Goal: Book appointment/travel/reservation

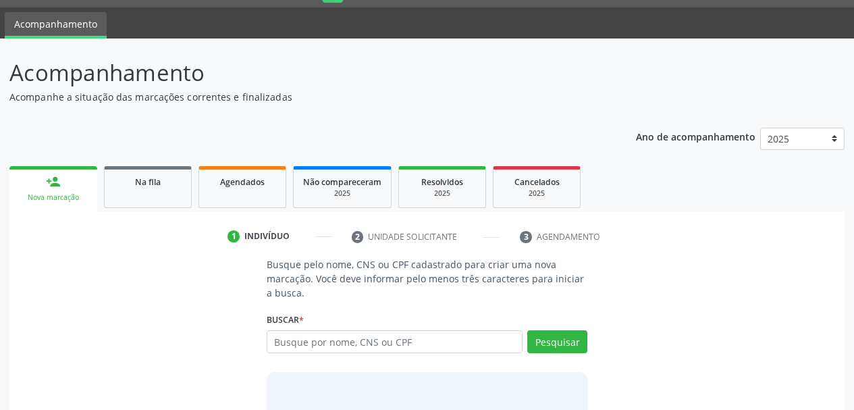
scroll to position [36, 0]
click at [359, 343] on input "text" at bounding box center [395, 341] width 257 height 23
type input "[PERSON_NAME]"
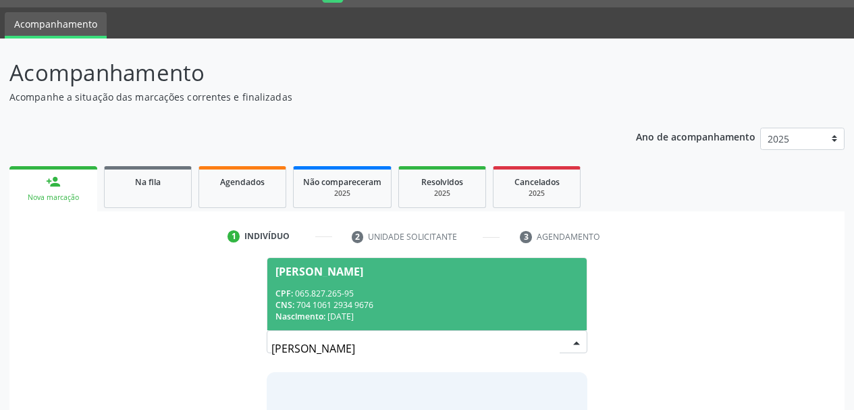
click at [509, 299] on div "CNS: 704 1061 2934 9676" at bounding box center [427, 304] width 304 height 11
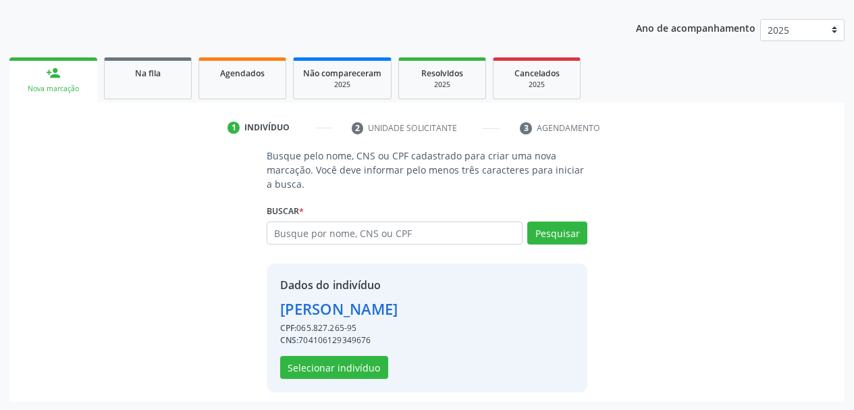
scroll to position [146, 0]
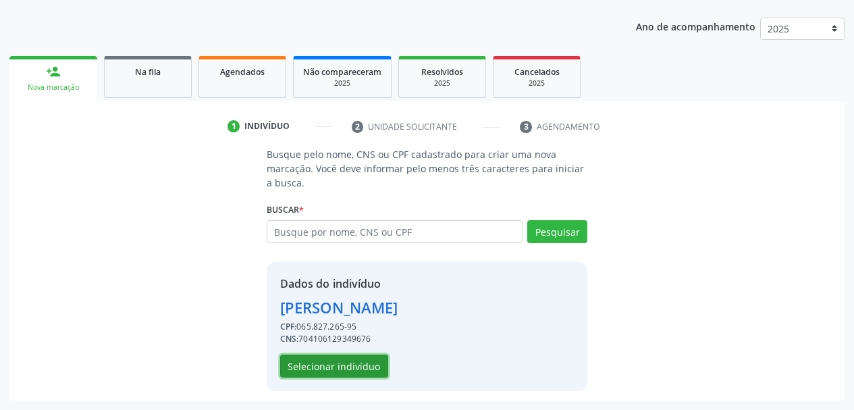
click at [348, 357] on button "Selecionar indivíduo" at bounding box center [334, 365] width 108 height 23
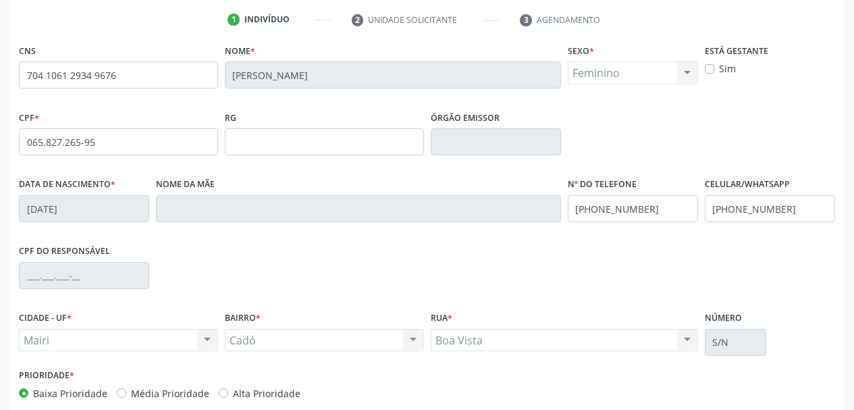
scroll to position [322, 0]
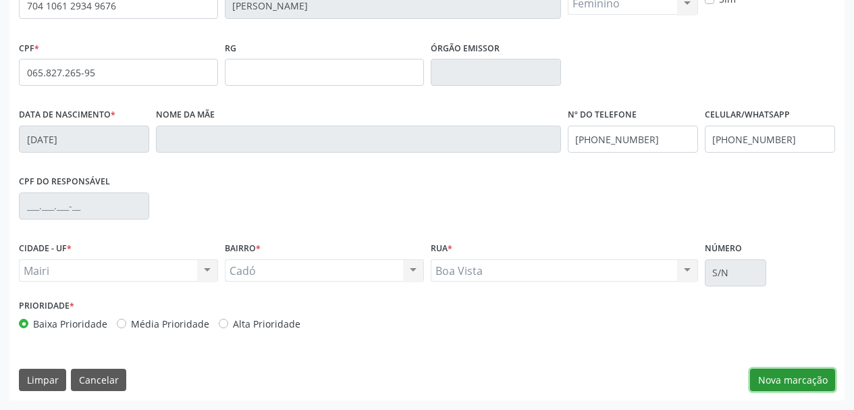
click at [794, 377] on button "Nova marcação" at bounding box center [792, 380] width 85 height 23
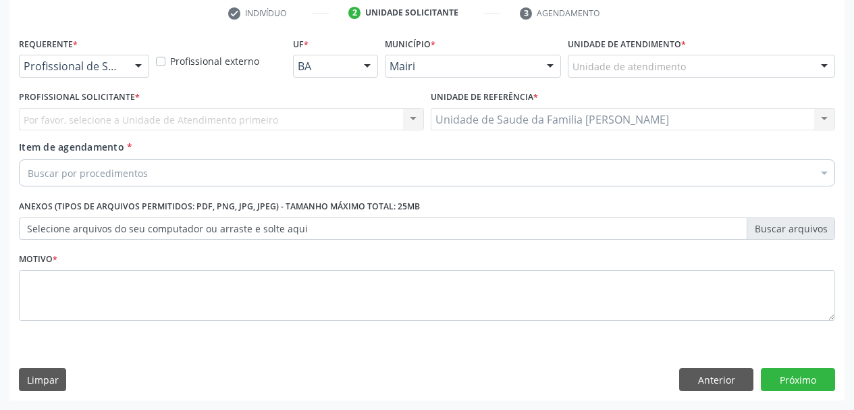
scroll to position [259, 0]
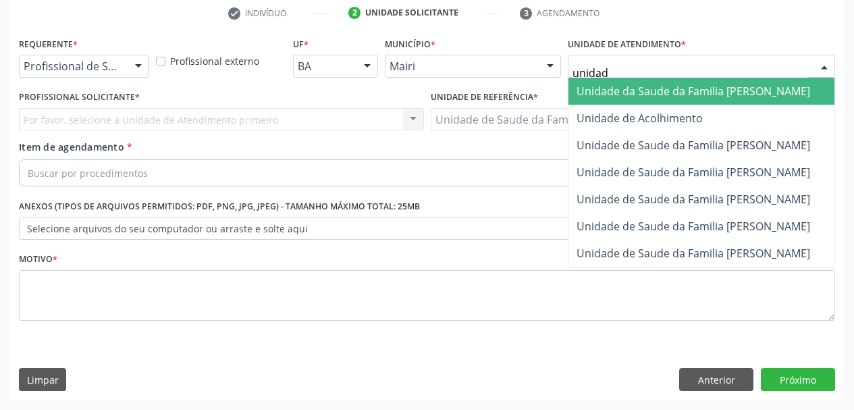
type input "unidade"
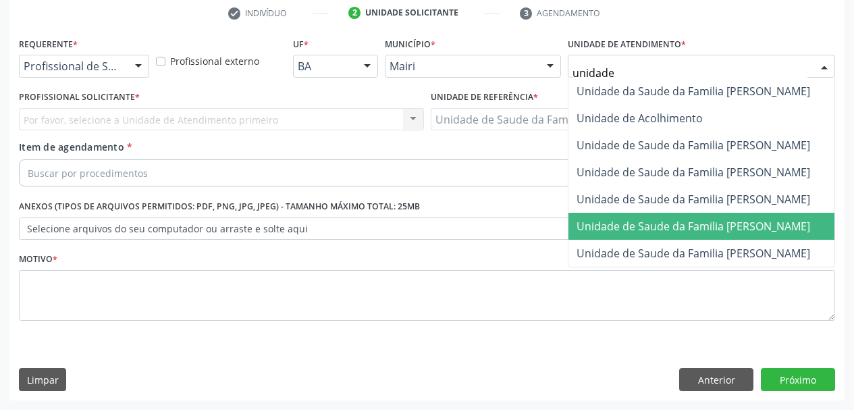
click at [712, 229] on span "Unidade de Saude da Familia [PERSON_NAME]" at bounding box center [694, 226] width 234 height 15
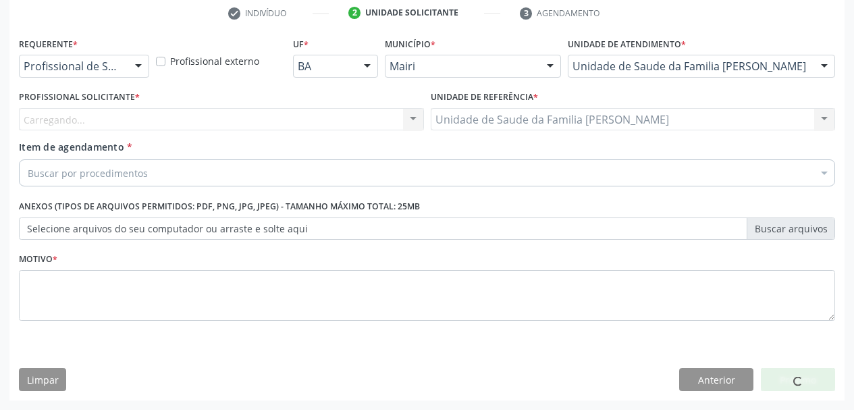
click at [152, 113] on div "Carregando... Nenhum resultado encontrado para: " " Não há nenhuma opção para s…" at bounding box center [221, 119] width 405 height 23
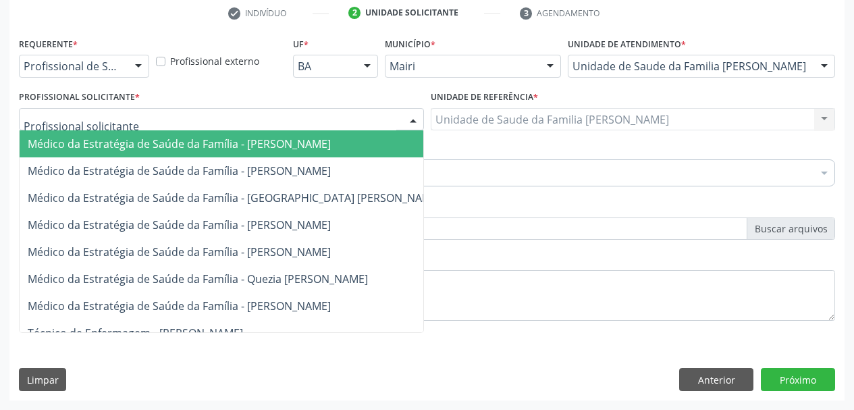
click at [161, 116] on div at bounding box center [221, 119] width 405 height 23
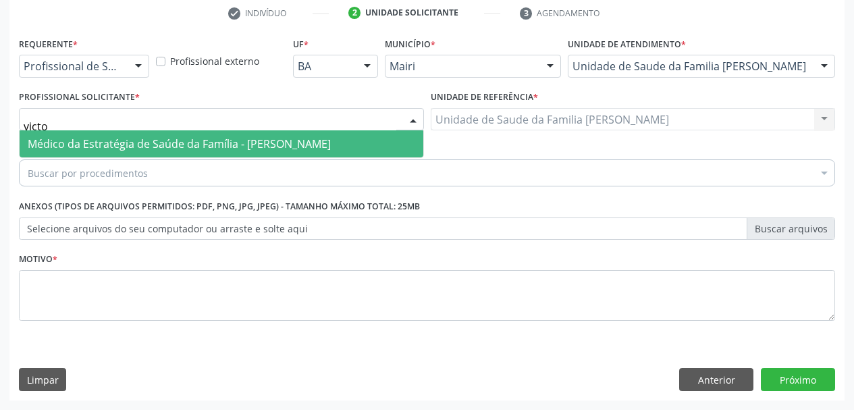
type input "victor"
click at [169, 144] on span "Médico da Estratégia de Saúde da Família - [PERSON_NAME]" at bounding box center [179, 143] width 303 height 15
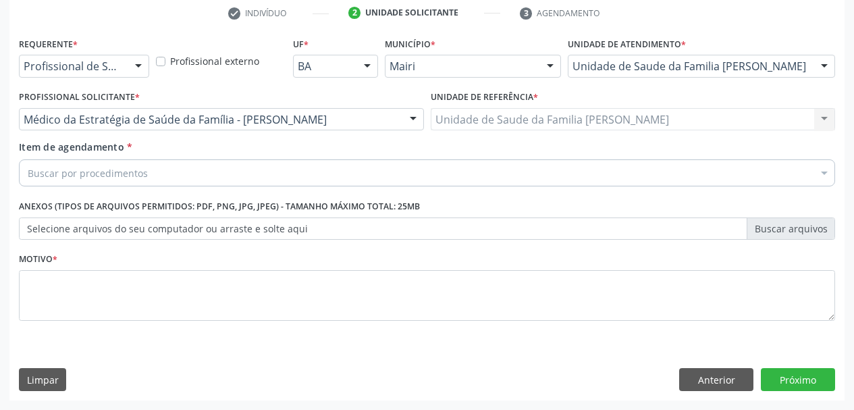
click at [183, 174] on div "Buscar por procedimentos" at bounding box center [427, 172] width 816 height 27
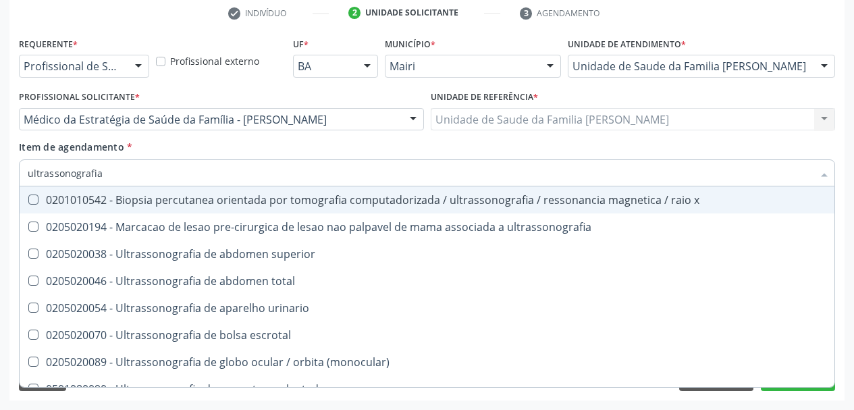
type input "ultrassonografia"
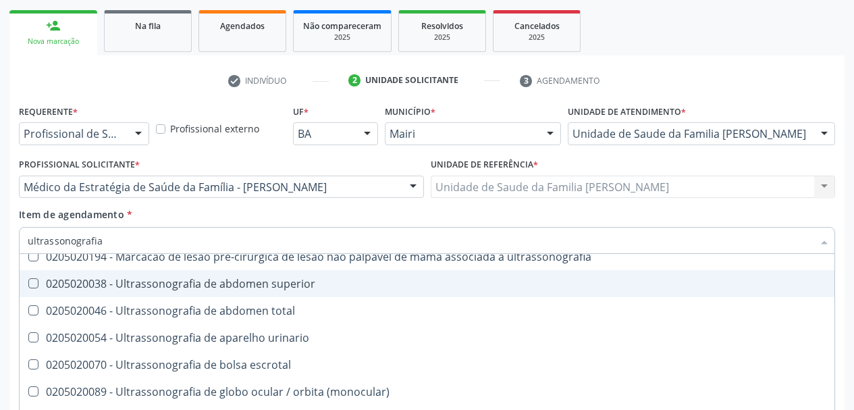
scroll to position [68, 0]
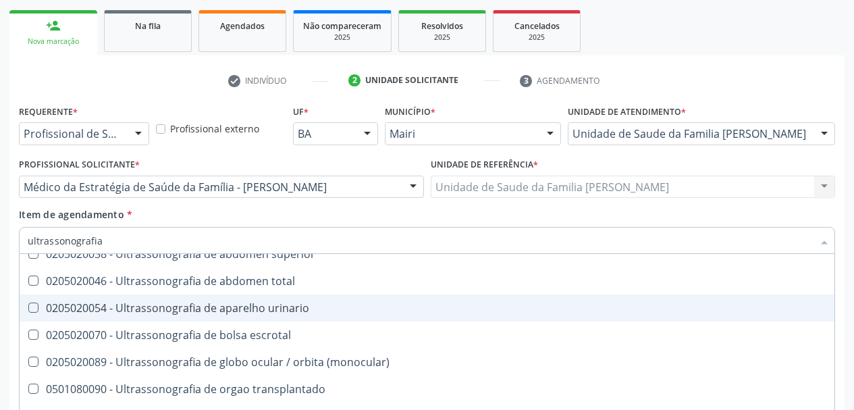
click at [321, 308] on div "0205020054 - Ultrassonografia de aparelho urinario" at bounding box center [427, 307] width 799 height 11
checkbox urinario "true"
click at [3, 305] on div "Acompanhamento Acompanhe a situação das marcações correntes e finalizadas Relat…" at bounding box center [427, 180] width 854 height 595
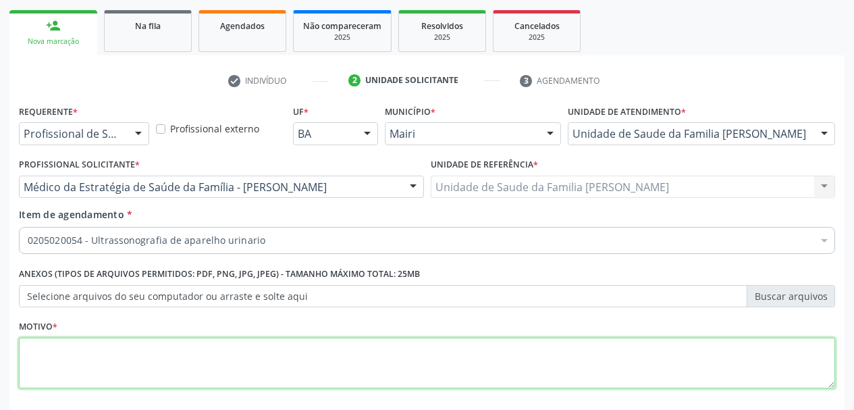
click at [141, 369] on textarea at bounding box center [427, 363] width 816 height 51
drag, startPoint x: 154, startPoint y: 350, endPoint x: 0, endPoint y: 348, distance: 153.9
click at [0, 348] on div "Acompanhamento Acompanhe a situação das marcações correntes e finalizadas Relat…" at bounding box center [427, 180] width 854 height 595
paste textarea "stite? [GEOGRAPHIC_DATA]"
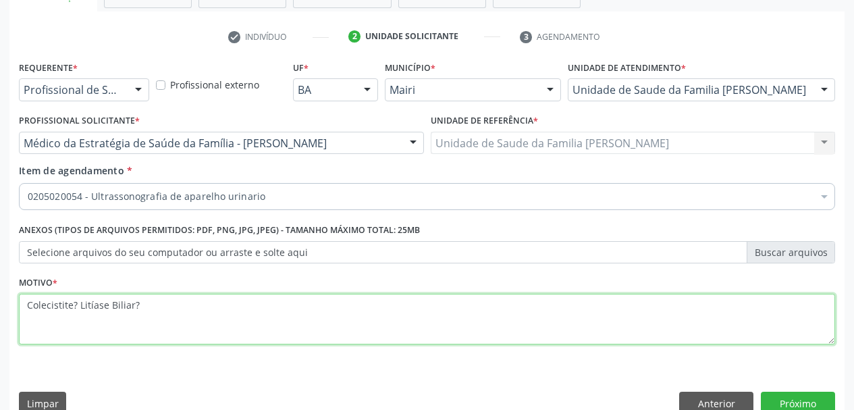
scroll to position [259, 0]
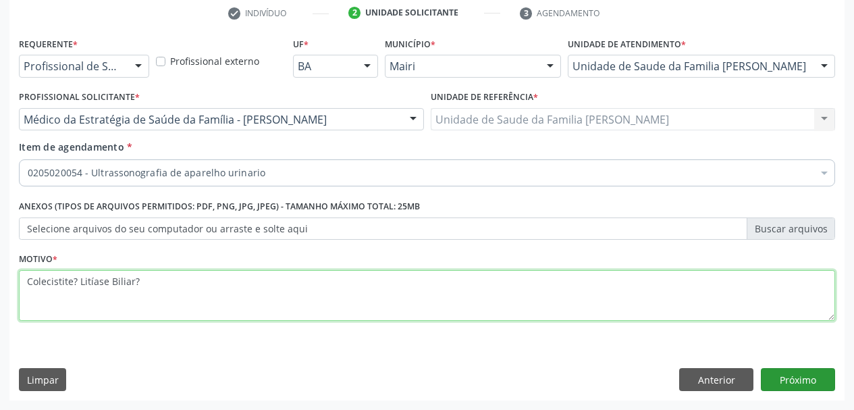
type textarea "Colecistite? Litíase Biliar?"
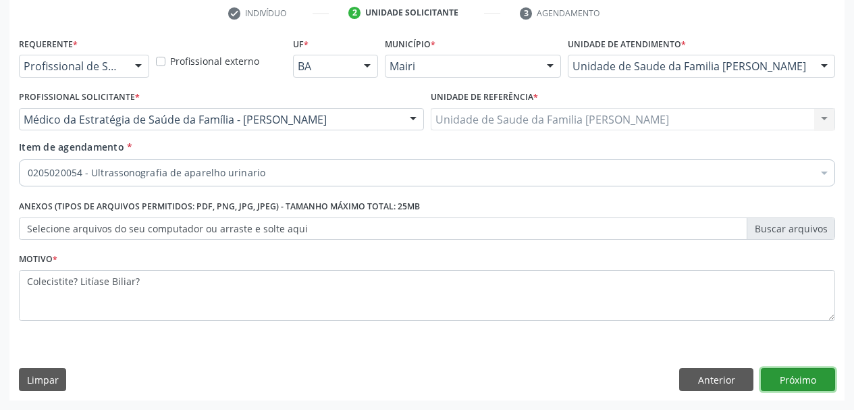
click at [811, 369] on button "Próximo" at bounding box center [798, 379] width 74 height 23
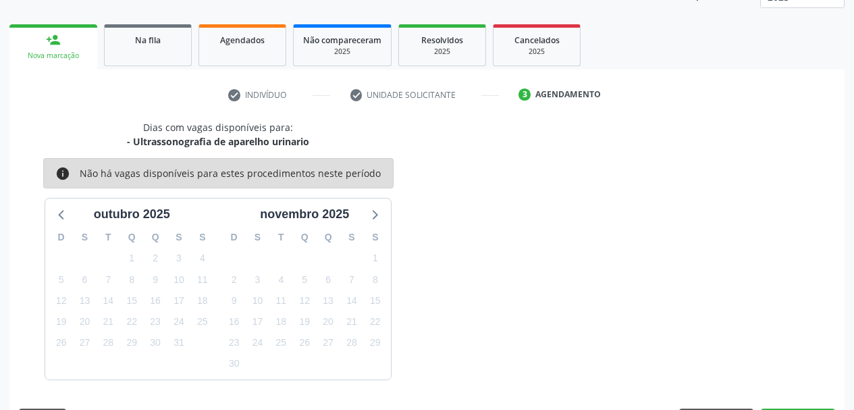
scroll to position [217, 0]
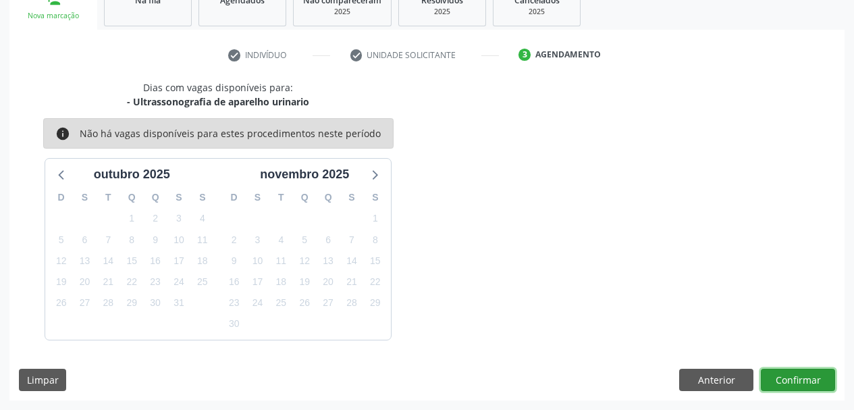
click at [801, 375] on button "Confirmar" at bounding box center [798, 380] width 74 height 23
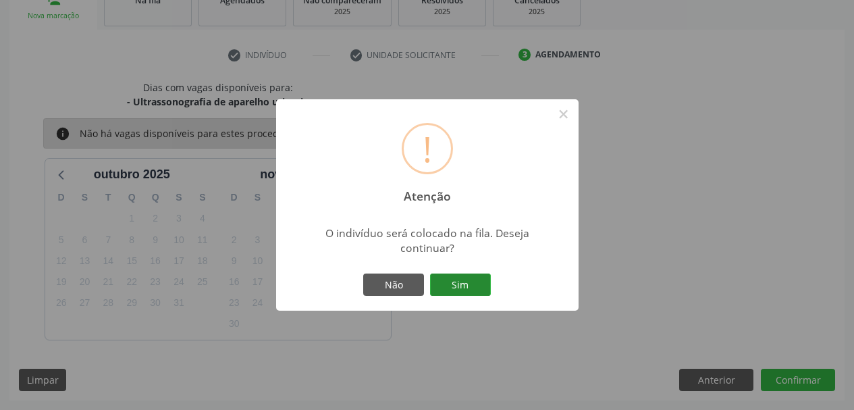
click at [475, 286] on button "Sim" at bounding box center [460, 284] width 61 height 23
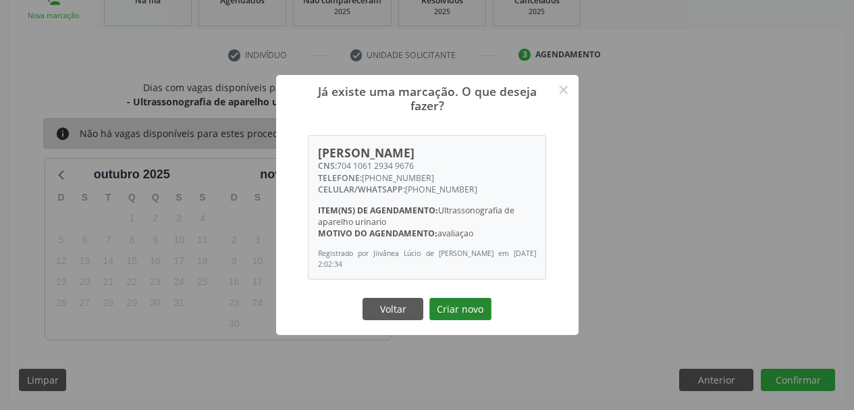
click at [456, 309] on button "Criar novo" at bounding box center [460, 309] width 62 height 23
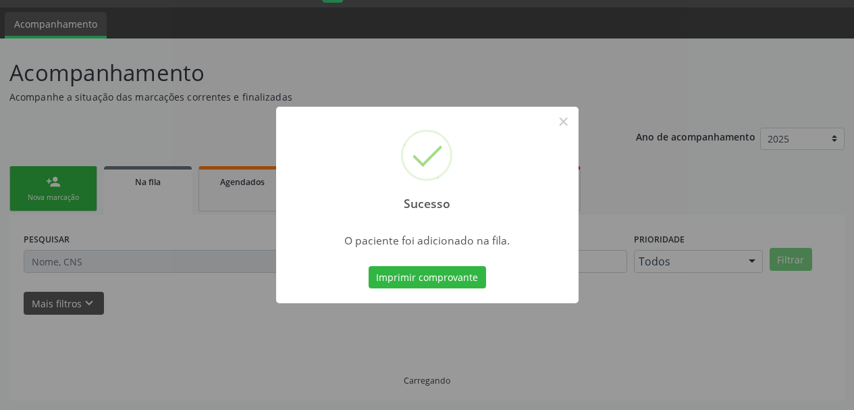
scroll to position [36, 0]
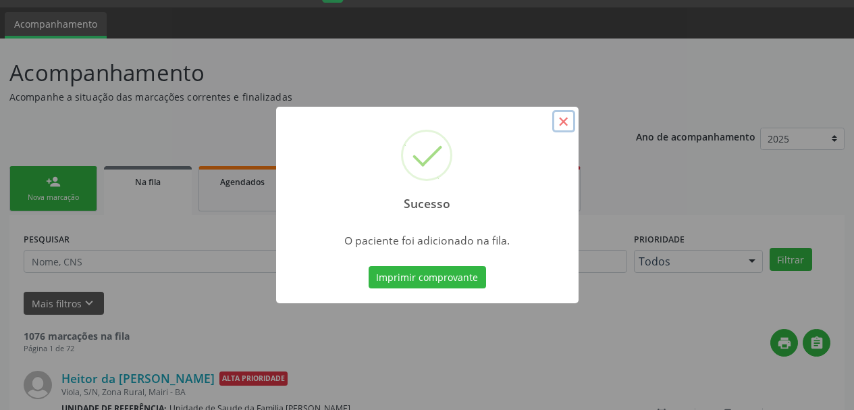
click at [567, 119] on button "×" at bounding box center [563, 121] width 23 height 23
